Goal: Check status: Check status

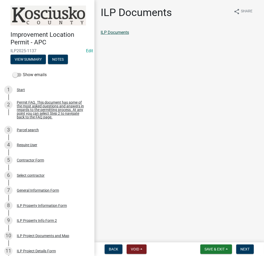
click at [120, 32] on link "ILP Documents" at bounding box center [115, 32] width 28 height 5
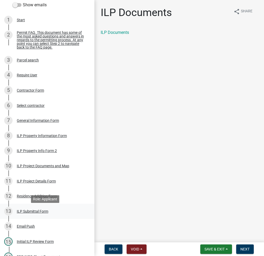
click at [30, 212] on div "ILP Submittal Form" at bounding box center [32, 211] width 31 height 4
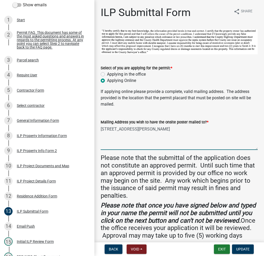
drag, startPoint x: 101, startPoint y: 126, endPoint x: 151, endPoint y: 136, distance: 51.3
click at [151, 136] on textarea "11273 N Syracuse Webster Road Syracuse, IN 46567" at bounding box center [179, 137] width 157 height 25
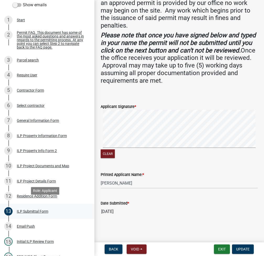
scroll to position [235, 0]
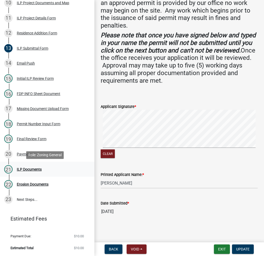
click at [33, 168] on div "ILP Documents" at bounding box center [29, 169] width 25 height 4
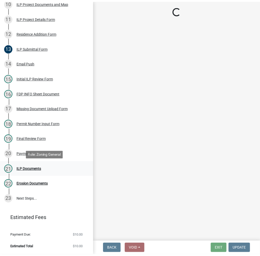
scroll to position [0, 0]
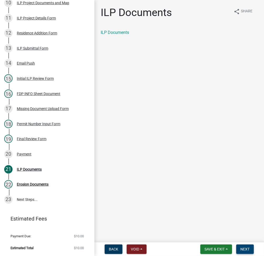
click at [247, 247] on span "Next" at bounding box center [244, 249] width 9 height 4
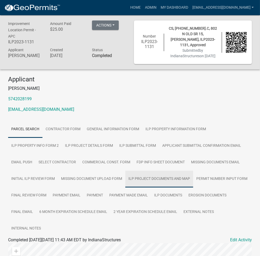
click at [160, 179] on link "ILP Project Documents and Map" at bounding box center [159, 178] width 68 height 17
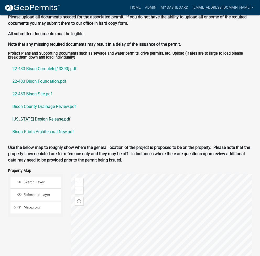
scroll to position [629, 0]
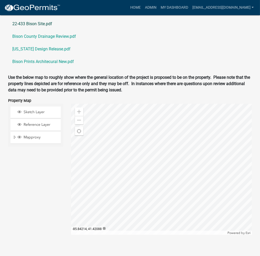
click at [42, 26] on link "22-433 Bison Site.pdf" at bounding box center [130, 24] width 244 height 13
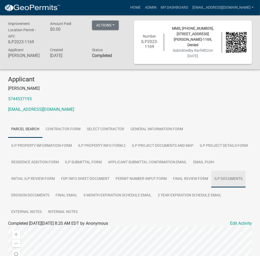
click at [211, 176] on link "ILP Documents" at bounding box center [228, 178] width 34 height 17
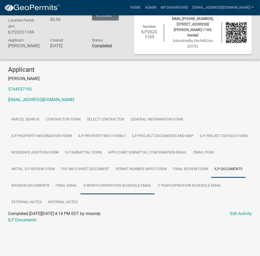
scroll to position [15, 0]
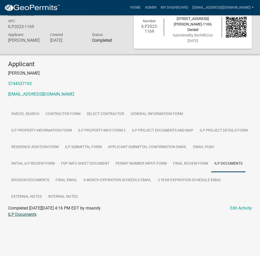
click at [25, 217] on link "ILP Documents" at bounding box center [22, 214] width 28 height 5
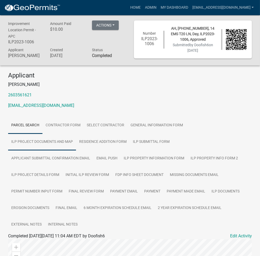
click at [40, 142] on link "ILP Project Documents and Map" at bounding box center [42, 141] width 68 height 17
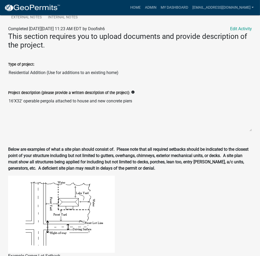
scroll to position [435, 0]
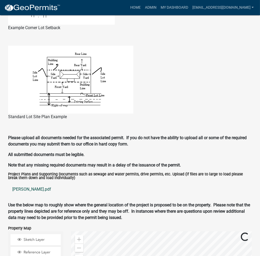
click at [20, 190] on link "Smith.pdf" at bounding box center [130, 189] width 244 height 13
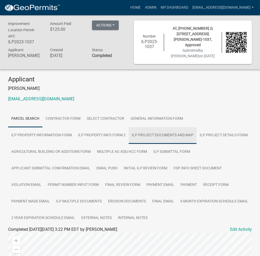
click at [129, 133] on link "ILP Project Documents and Map" at bounding box center [163, 135] width 68 height 17
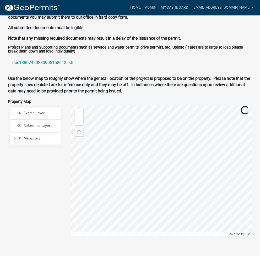
scroll to position [562, 0]
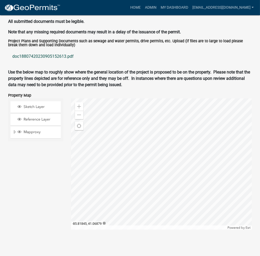
click at [53, 58] on link "doc18807420230905152613.pdf" at bounding box center [130, 56] width 244 height 13
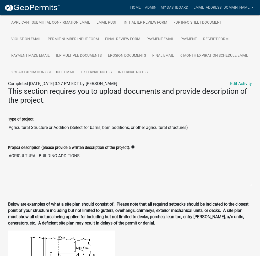
scroll to position [142, 0]
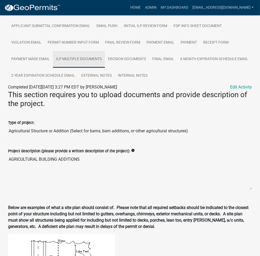
click at [92, 57] on link "ILP Multiple Documents" at bounding box center [79, 59] width 52 height 17
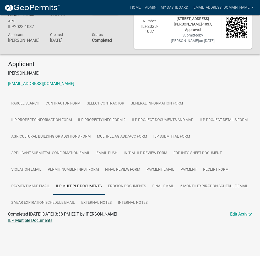
click at [34, 220] on link "ILP Multiple Documents" at bounding box center [30, 220] width 44 height 5
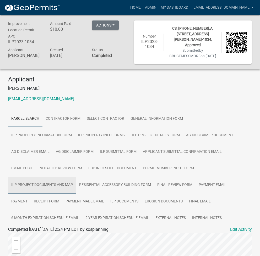
click at [76, 176] on link "ILP Project Documents and Map" at bounding box center [42, 184] width 68 height 17
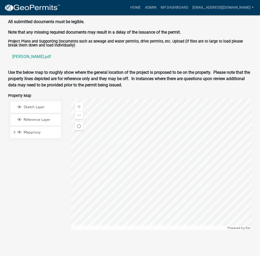
scroll to position [562, 0]
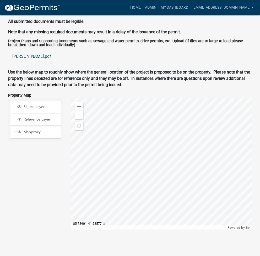
click at [29, 55] on link "messmore.pdf" at bounding box center [130, 56] width 244 height 13
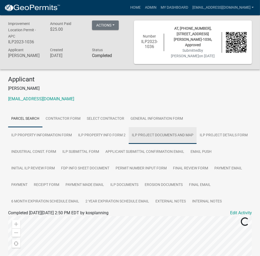
click at [129, 134] on link "ILP Project Documents and Map" at bounding box center [163, 135] width 68 height 17
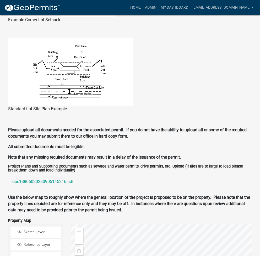
scroll to position [545, 0]
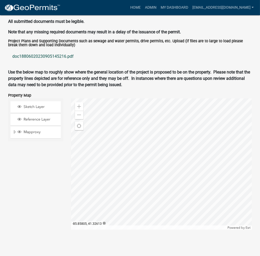
click at [50, 55] on link "doc18806020230905145216.pdf" at bounding box center [130, 56] width 244 height 13
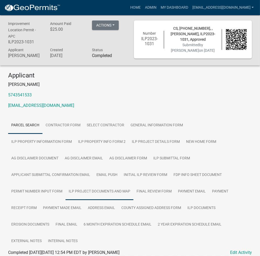
click at [133, 183] on link "ILP Project Documents and Map" at bounding box center [100, 191] width 68 height 17
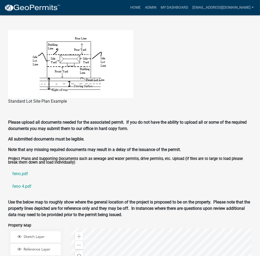
scroll to position [559, 0]
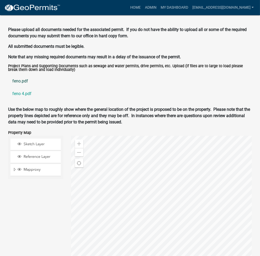
click at [21, 75] on link "feno.pdf" at bounding box center [130, 81] width 244 height 13
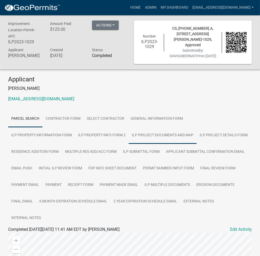
click at [129, 135] on link "ILP Project Documents and Map" at bounding box center [163, 135] width 68 height 17
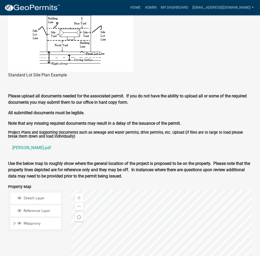
scroll to position [489, 0]
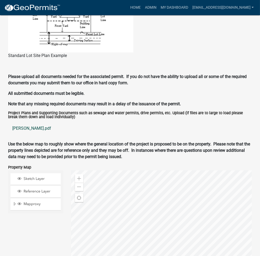
click at [25, 122] on link "abernathy.pdf" at bounding box center [130, 128] width 244 height 13
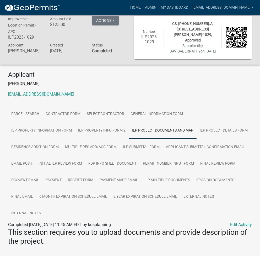
scroll to position [0, 0]
